Goal: Find specific page/section: Find specific page/section

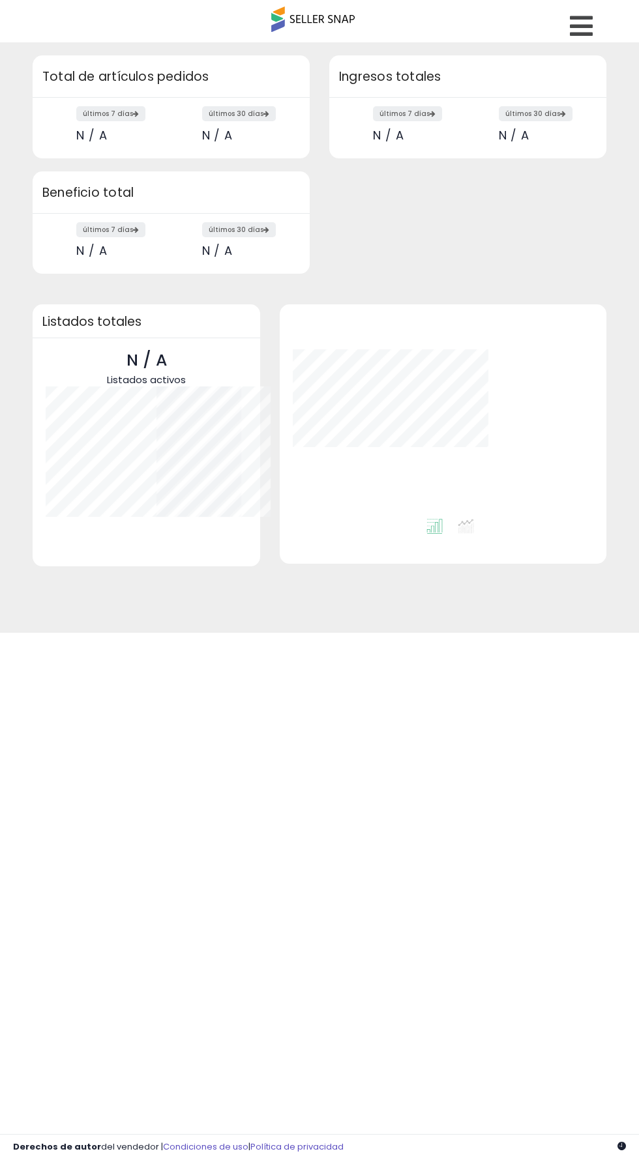
click at [337, 23] on span at bounding box center [312, 19] width 83 height 25
click at [314, 22] on span at bounding box center [312, 19] width 83 height 25
click at [590, 35] on icon at bounding box center [581, 26] width 23 height 26
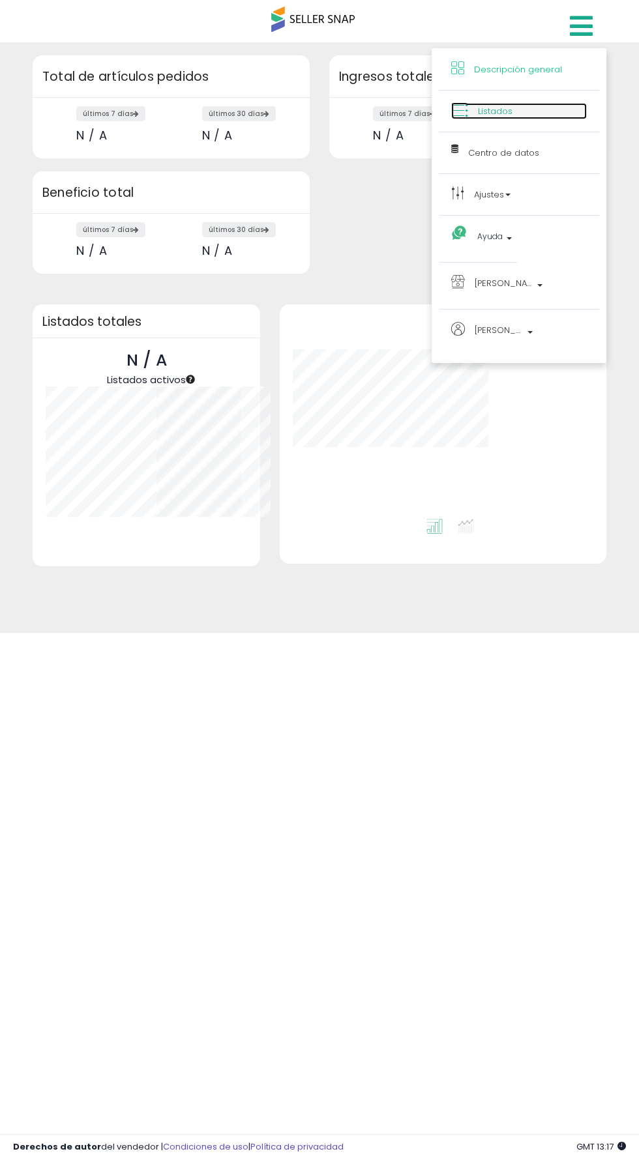
click at [547, 110] on link "Listados" at bounding box center [519, 111] width 136 height 16
